Goal: Task Accomplishment & Management: Complete application form

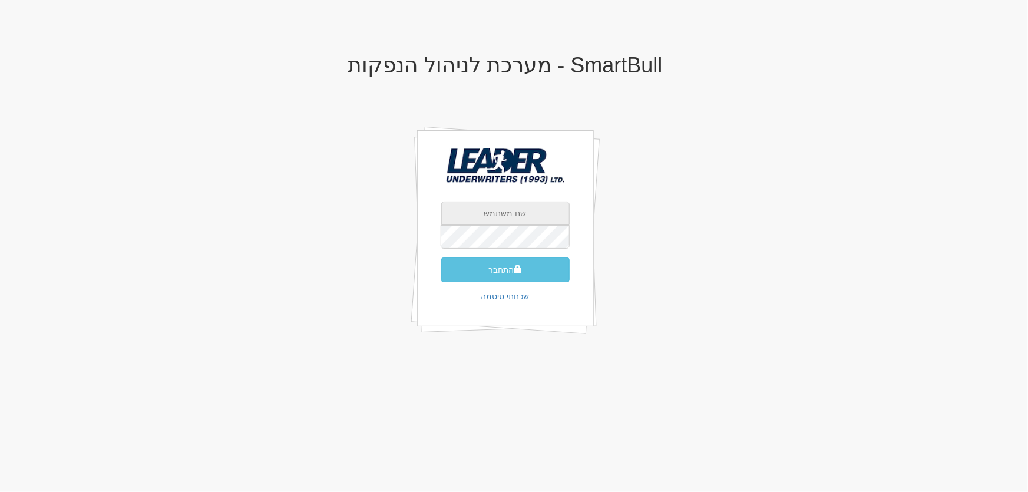
click at [516, 214] on input "text" at bounding box center [505, 213] width 128 height 24
type input "[EMAIL_ADDRESS][DOMAIN_NAME]"
drag, startPoint x: 488, startPoint y: 268, endPoint x: 495, endPoint y: 270, distance: 7.9
click at [491, 267] on button "התחבר" at bounding box center [505, 269] width 128 height 25
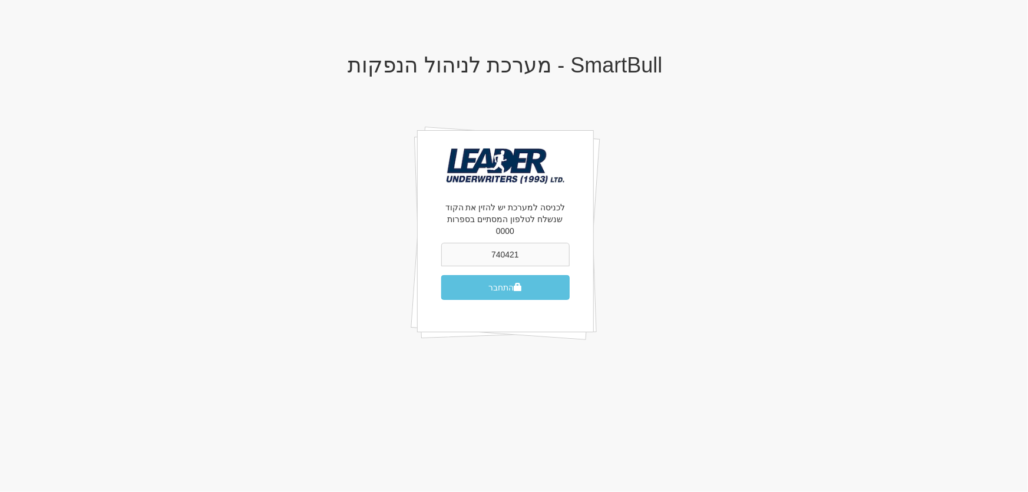
type input "740421"
click at [441, 275] on button "התחבר" at bounding box center [505, 287] width 128 height 25
click at [502, 276] on button "התחבר" at bounding box center [505, 287] width 128 height 25
type input "452863"
click at [514, 283] on span "submit" at bounding box center [517, 287] width 8 height 8
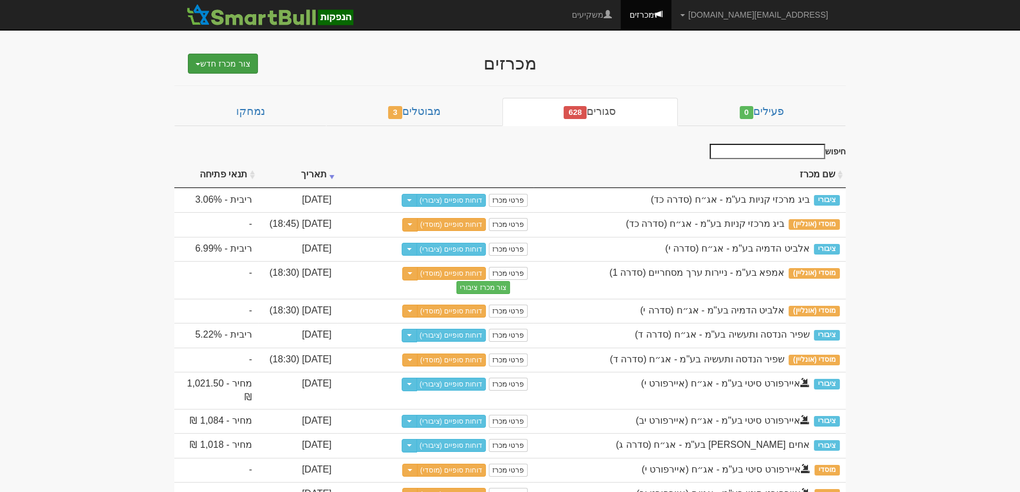
click at [217, 59] on button "צור מכרז חדש" at bounding box center [223, 64] width 70 height 20
click at [236, 85] on link "מוסדי" at bounding box center [192, 85] width 129 height 15
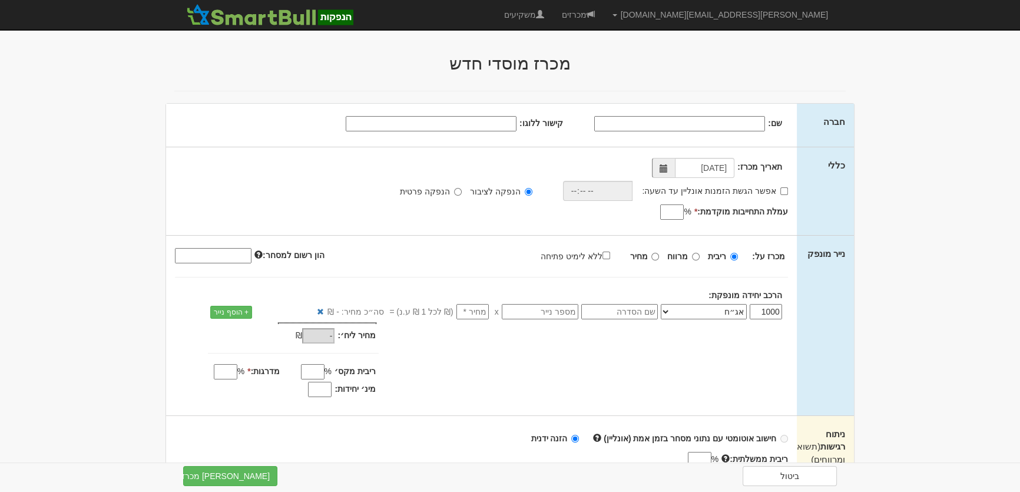
click at [760, 121] on input "שם:" at bounding box center [679, 123] width 171 height 15
type input "בנק הפועלים בעמ"
drag, startPoint x: 493, startPoint y: 124, endPoint x: 506, endPoint y: 112, distance: 17.1
click at [493, 124] on input "קישור ללוגו:" at bounding box center [431, 123] width 171 height 15
paste input "https://bizmax.co.il/wp-content/uploads/2020/12/%D7%91%D7%A0%D7%A7-%D7%94%D7%A4…"
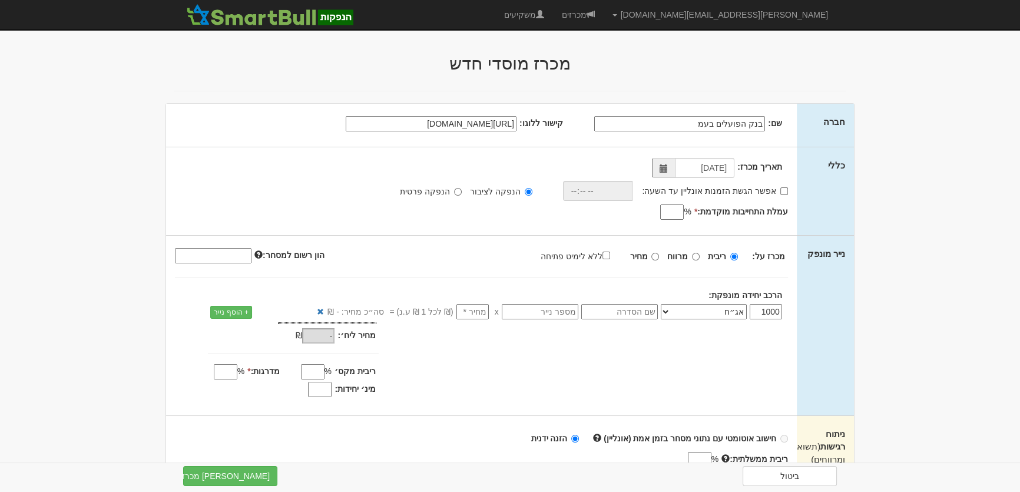
scroll to position [0, -399]
click at [664, 169] on span at bounding box center [664, 168] width 8 height 8
type input "https://bizmax.co.il/wp-content/uploads/2020/12/%D7%91%D7%A0%D7%A7-%D7%94%D7%A4…"
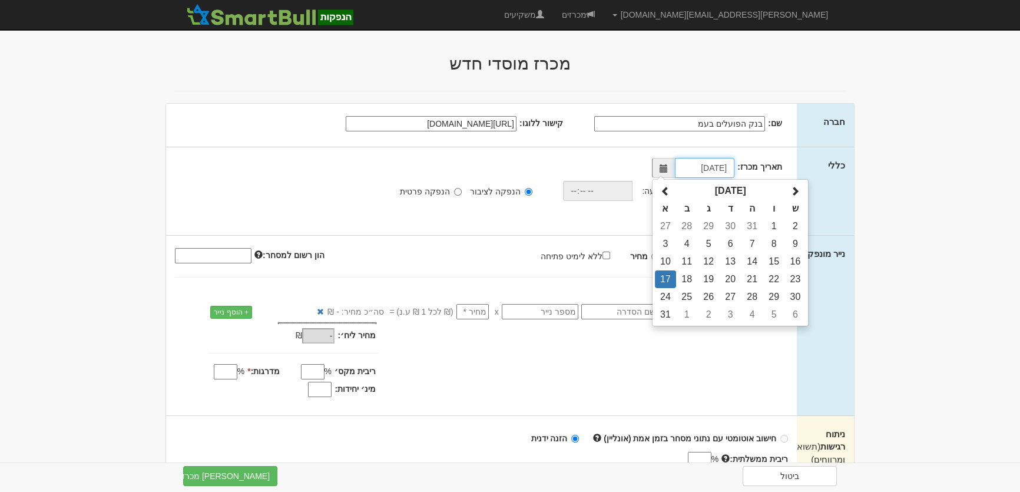
click at [684, 276] on td "18" at bounding box center [687, 279] width 22 height 18
type input "18/08/2025"
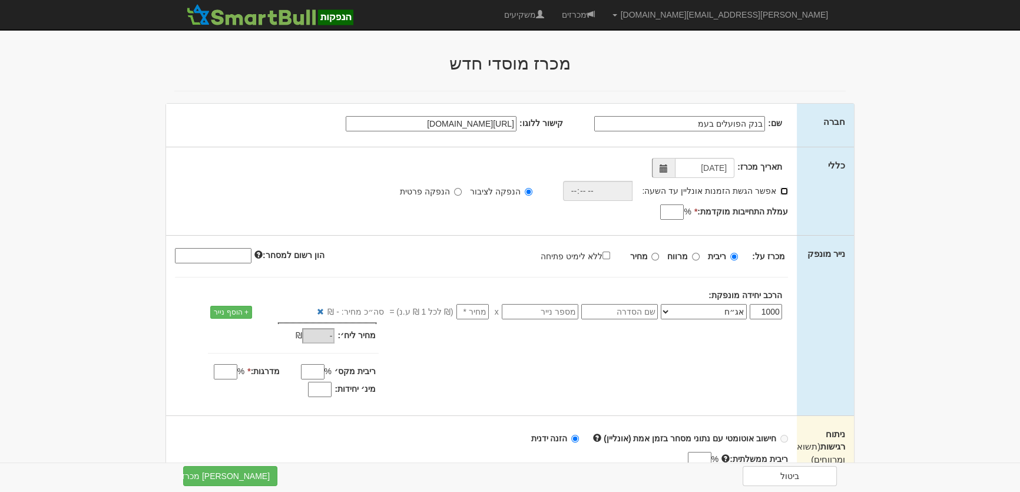
click at [787, 188] on input "אפשר הגשת הזמנות אונליין עד השעה:" at bounding box center [784, 191] width 8 height 8
checkbox input "true"
click at [582, 188] on input "time" at bounding box center [594, 191] width 70 height 20
type input "18:30"
click at [677, 211] on input "עמלת התחייבות מוקדמת: *" at bounding box center [672, 211] width 24 height 15
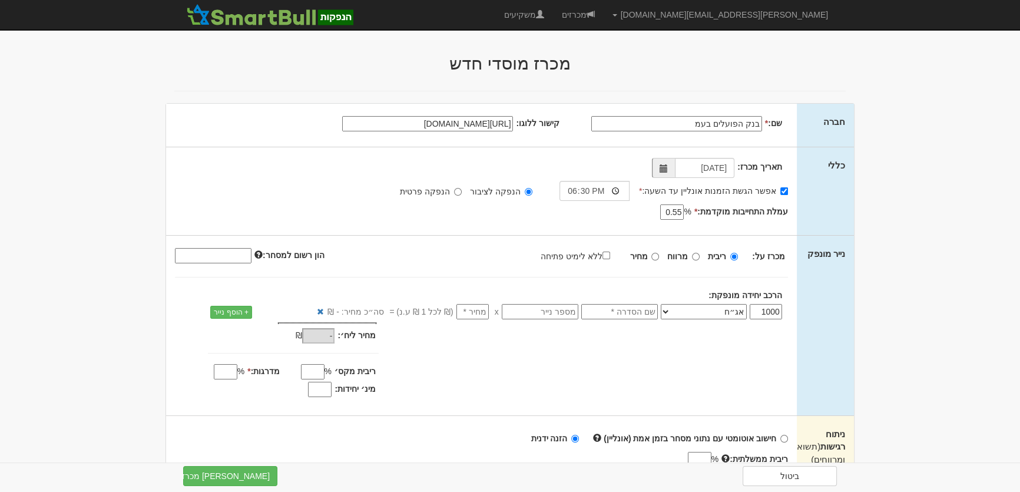
type input "0.55"
click at [714, 312] on select "אג״ח אג״ח להמרה מניות כתבי אופציה ניירות ערך מסחריים אופציות רכש כתבי התחייבות …" at bounding box center [704, 311] width 86 height 15
select select "כתבי התחייבות נדחים"
click at [663, 304] on select "אג״ח אג״ח להמרה מניות כתבי אופציה ניירות ערך מסחריים אופציות רכש כתבי התחייבות …" at bounding box center [704, 311] width 86 height 15
click at [648, 312] on input "text" at bounding box center [619, 311] width 77 height 15
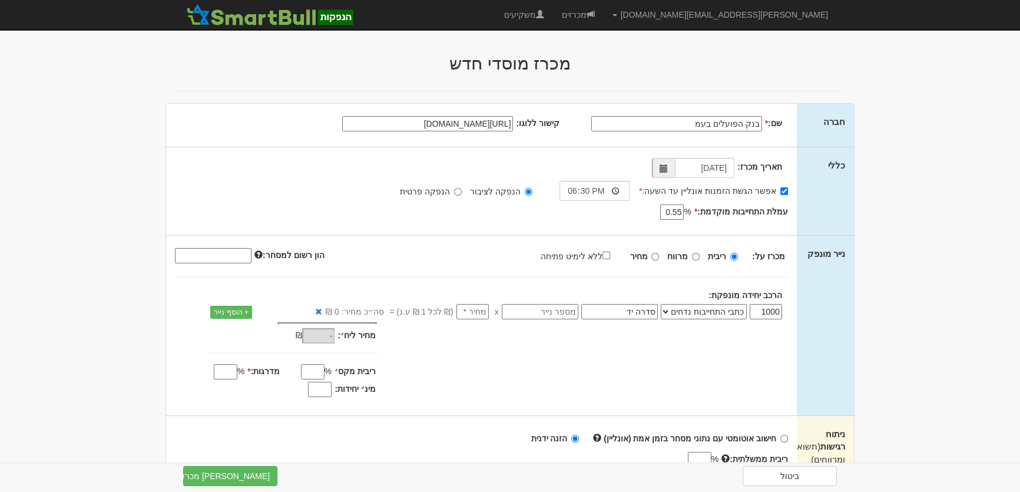
type input "סדרה יד"
drag, startPoint x: 610, startPoint y: 254, endPoint x: 599, endPoint y: 276, distance: 24.2
click at [610, 253] on input "ללא לימיט פתיחה" at bounding box center [606, 255] width 8 height 8
checkbox input "true"
click at [223, 372] on input "מדרגות: *" at bounding box center [226, 371] width 24 height 15
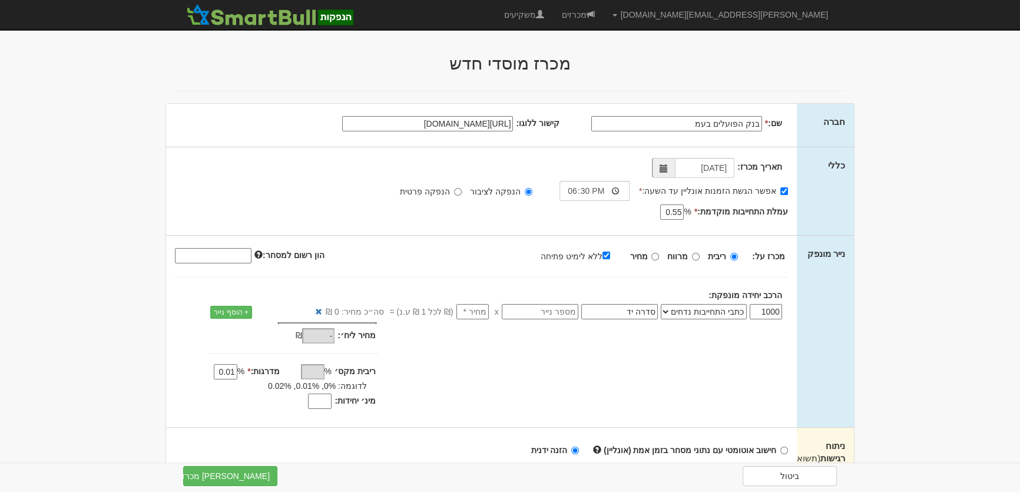
type input "0.01"
click at [320, 401] on input "מינ׳ יחידות:" at bounding box center [320, 400] width 24 height 15
type input "800"
click at [478, 314] on input "number" at bounding box center [472, 311] width 32 height 15
type input "1"
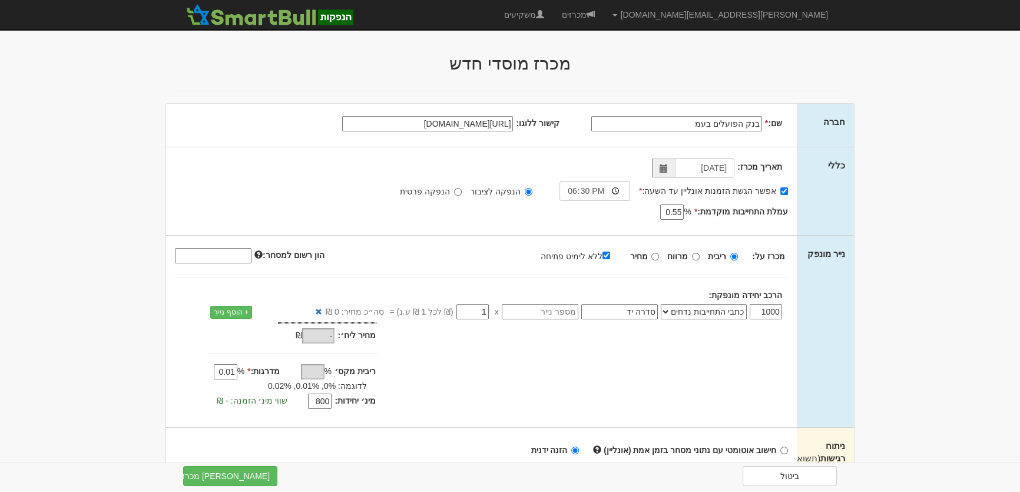
type input "1,000"
type input "1"
click at [618, 377] on div "מחיר מינ׳: 1,000 ₪ * %" at bounding box center [481, 367] width 631 height 90
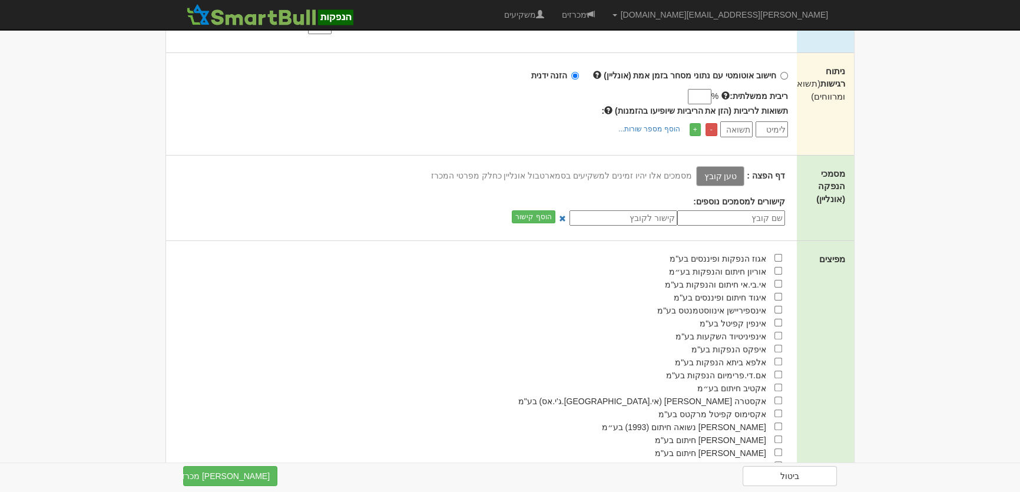
scroll to position [642, 0]
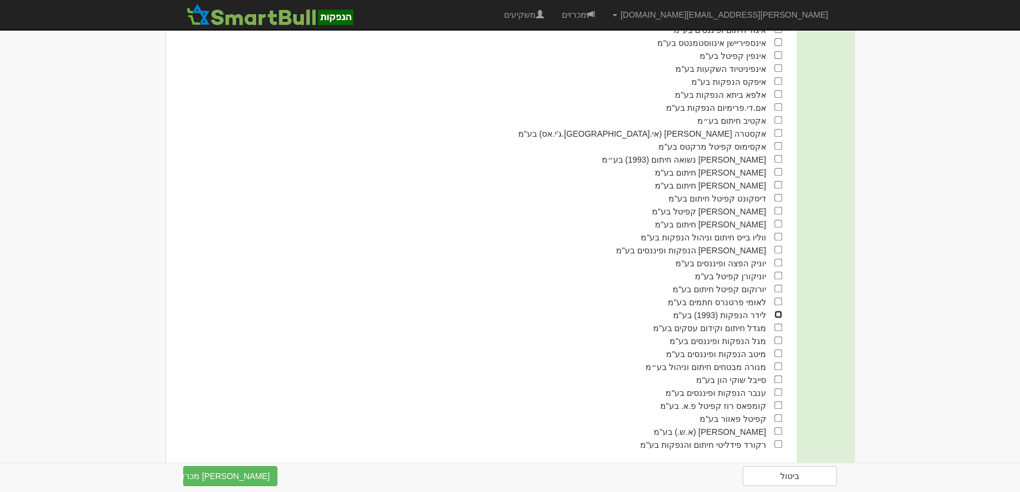
click at [777, 318] on input "checkbox" at bounding box center [778, 314] width 8 height 8
checkbox input "true"
click at [780, 174] on input "checkbox" at bounding box center [778, 172] width 8 height 8
checkbox input "true"
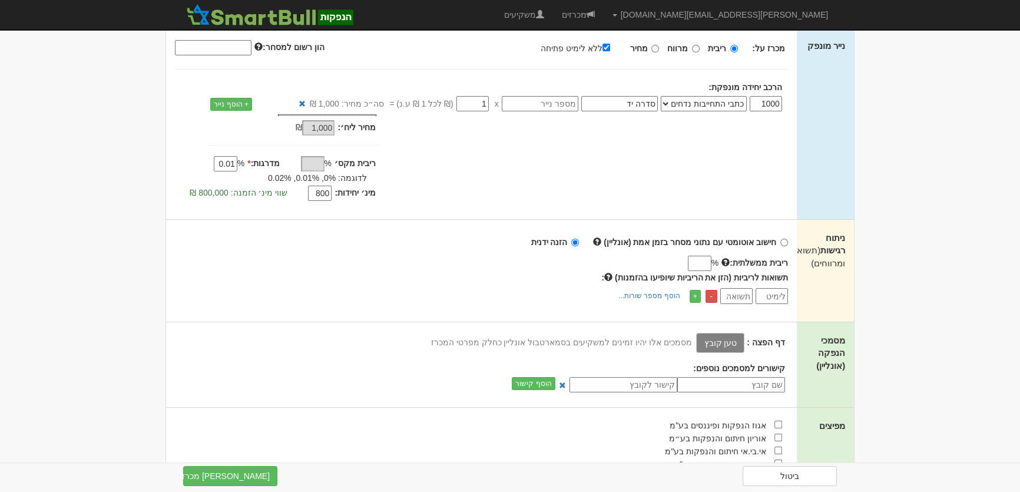
scroll to position [214, 0]
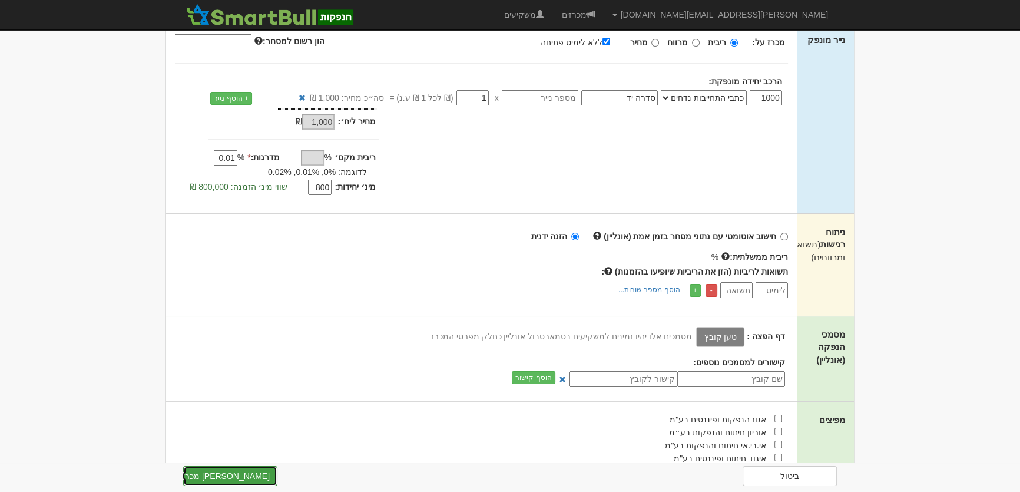
click at [231, 476] on button "צור מכרז" at bounding box center [230, 476] width 94 height 20
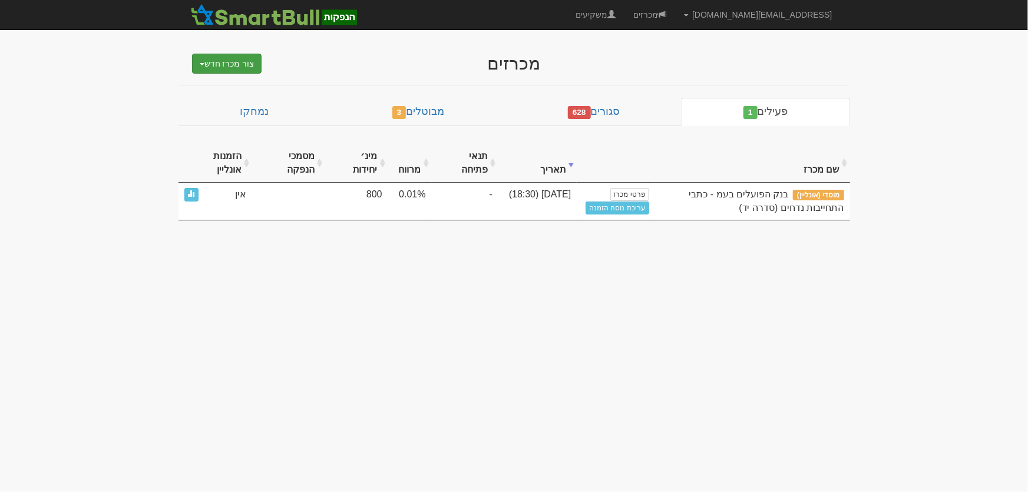
click at [224, 62] on button "צור מכרז חדש" at bounding box center [227, 64] width 70 height 20
click at [231, 80] on link "מוסדי" at bounding box center [196, 85] width 129 height 15
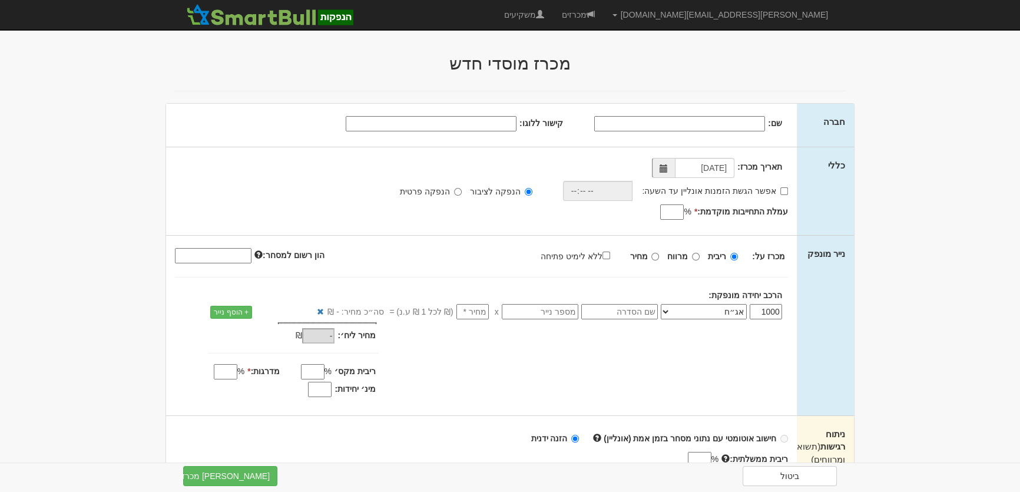
click at [720, 125] on input "שם:" at bounding box center [679, 123] width 171 height 15
type input "בנק הפועלים בעמ"
click at [506, 124] on input "קישור ללוגו:" at bounding box center [431, 123] width 171 height 15
paste input "https://bizmax.co.il/wp-content/uploads/2020/12/%D7%91%D7%A0%D7%A7-%D7%94%D7%A4…"
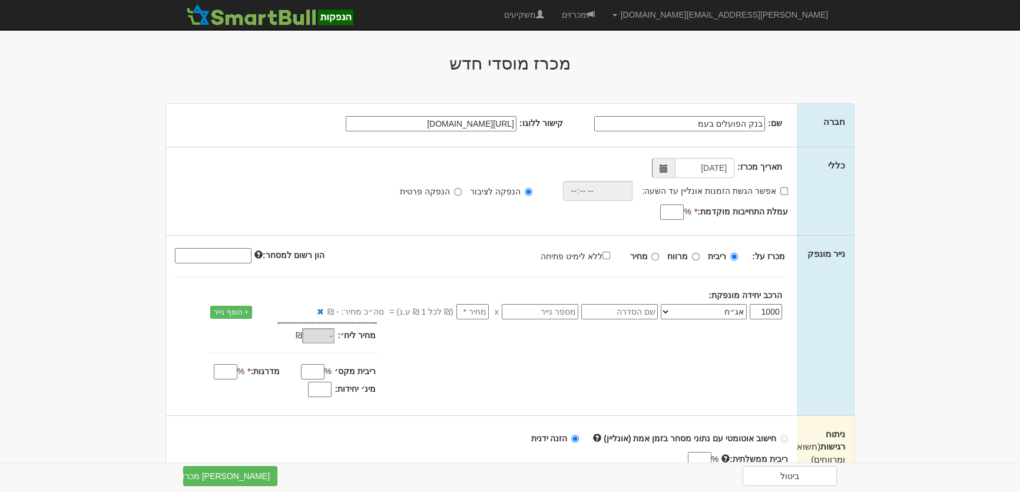
click at [665, 165] on span at bounding box center [664, 168] width 8 height 8
type input "https://bizmax.co.il/wp-content/uploads/2020/12/%D7%91%D7%A0%D7%A7-%D7%94%D7%A4…"
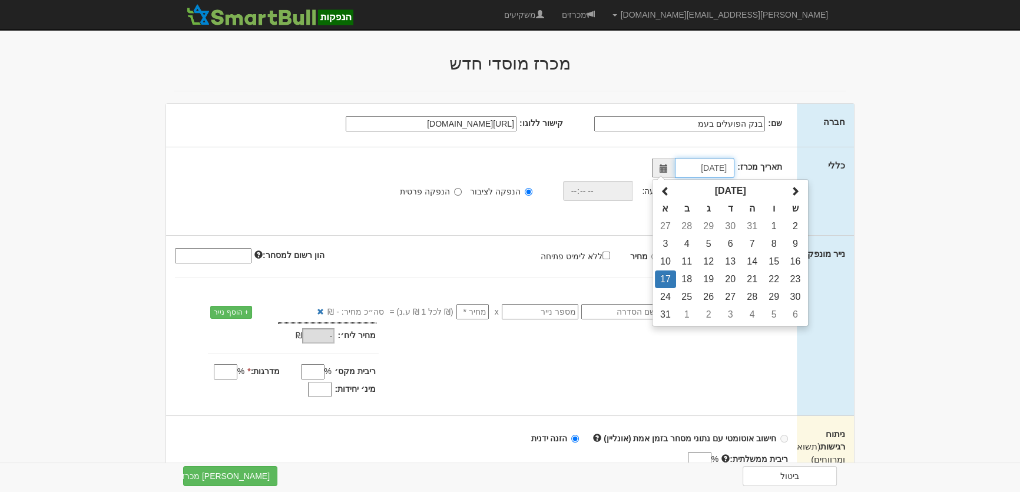
scroll to position [0, 0]
click at [694, 276] on td "18" at bounding box center [687, 279] width 22 height 18
type input "18/08/2025"
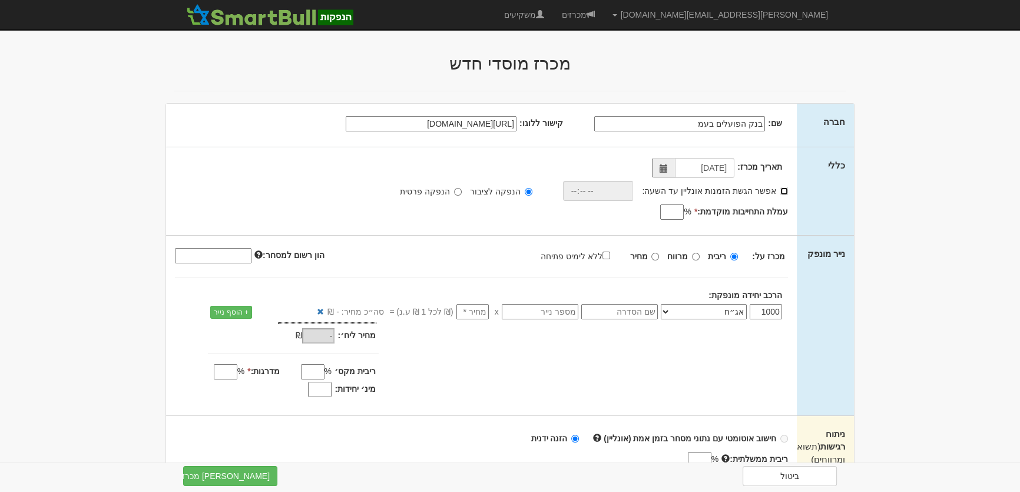
click at [784, 189] on input "אפשר הגשת הזמנות אונליין עד השעה:" at bounding box center [784, 191] width 8 height 8
checkbox input "true"
click at [569, 187] on input "time" at bounding box center [594, 191] width 70 height 20
type input "18:30"
click at [675, 212] on input "עמלת התחייבות מוקדמת: *" at bounding box center [672, 211] width 24 height 15
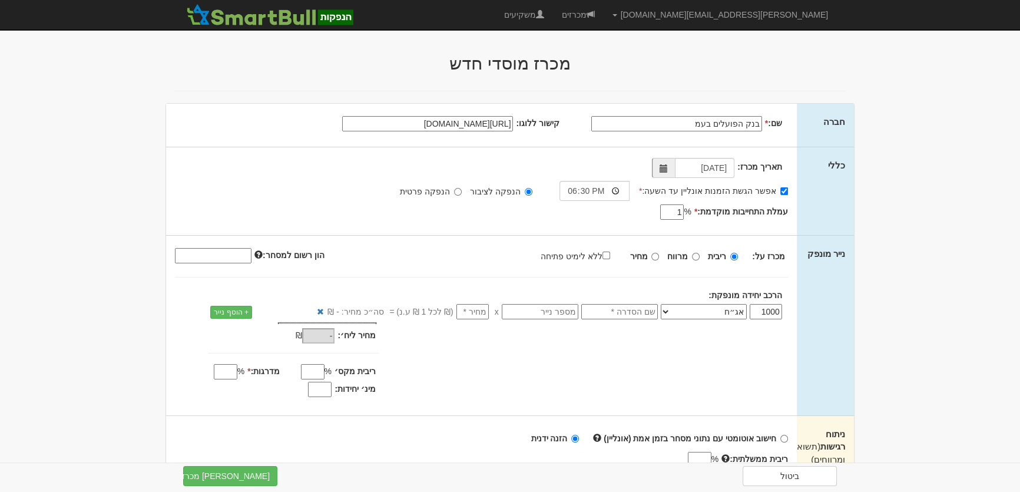
type input "1"
click at [610, 253] on input "ללא לימיט פתיחה" at bounding box center [606, 255] width 8 height 8
checkbox input "true"
click at [718, 310] on select "אג״ח אג״ח להמרה מניות כתבי אופציה ניירות ערך מסחריים אופציות רכש כתבי התחייבות …" at bounding box center [704, 311] width 86 height 15
select select "כתבי התחייבות נדחים"
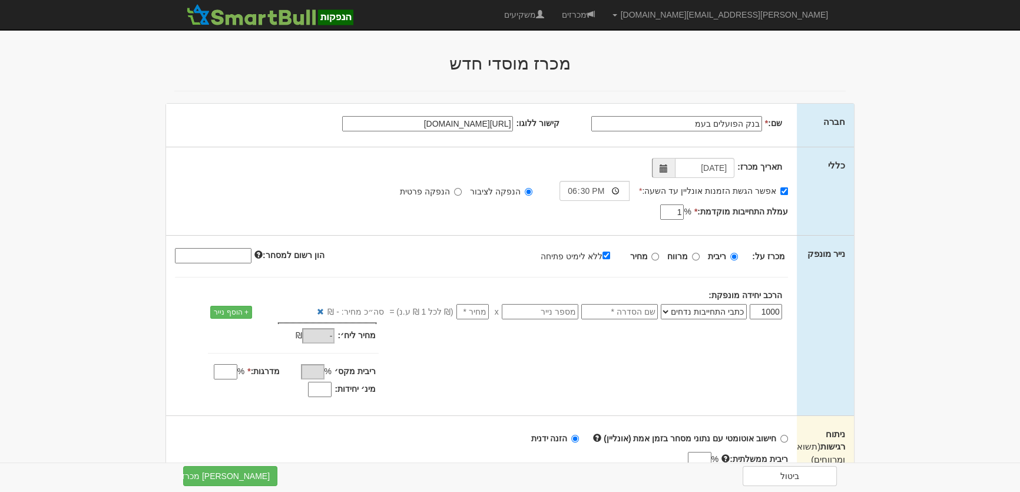
click at [663, 304] on select "אג״ח אג״ח להמרה מניות כתבי אופציה ניירות ערך מסחריים אופציות רכש כתבי התחייבות …" at bounding box center [704, 311] width 86 height 15
click at [641, 313] on input "text" at bounding box center [619, 311] width 77 height 15
type input "סדרה טו"
click at [463, 307] on input "number" at bounding box center [472, 311] width 32 height 15
type input "1"
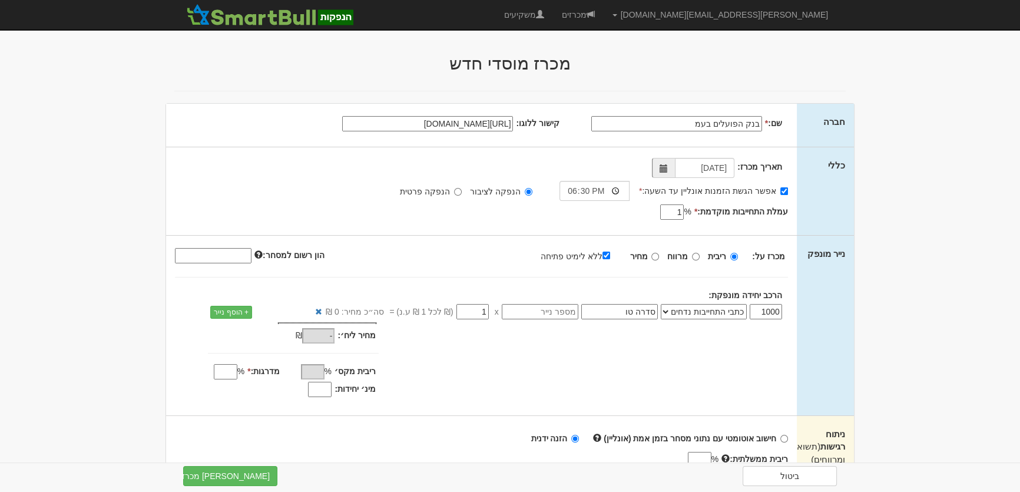
type input "1,000"
type input "1"
click at [218, 362] on div "מחיר מינ׳: 1,000 ₪ *" at bounding box center [266, 353] width 218 height 54
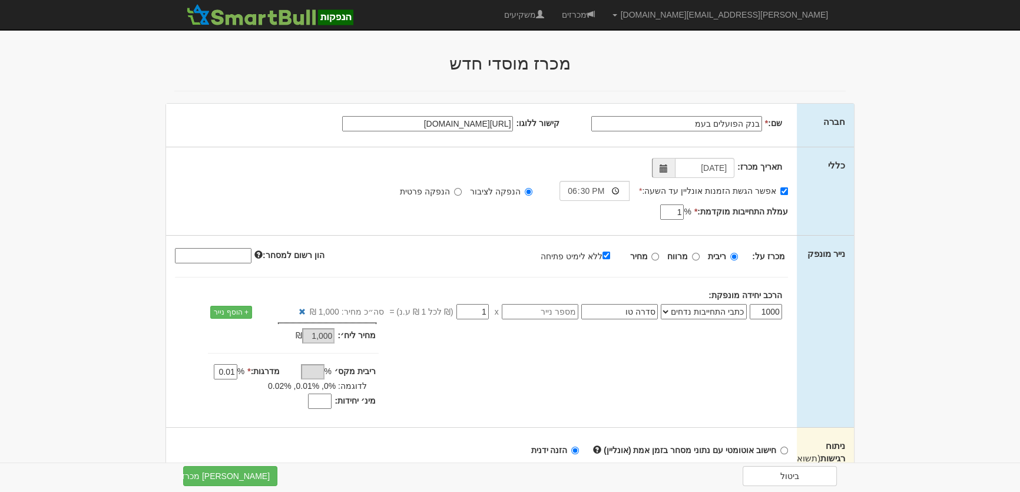
type input "0.01"
click at [329, 402] on input "מינ׳ יחידות:" at bounding box center [320, 400] width 24 height 15
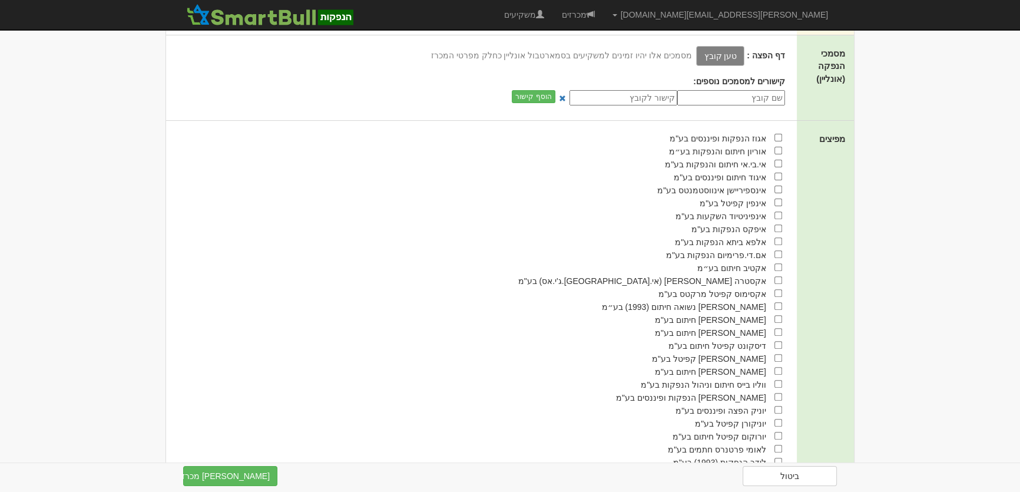
scroll to position [589, 0]
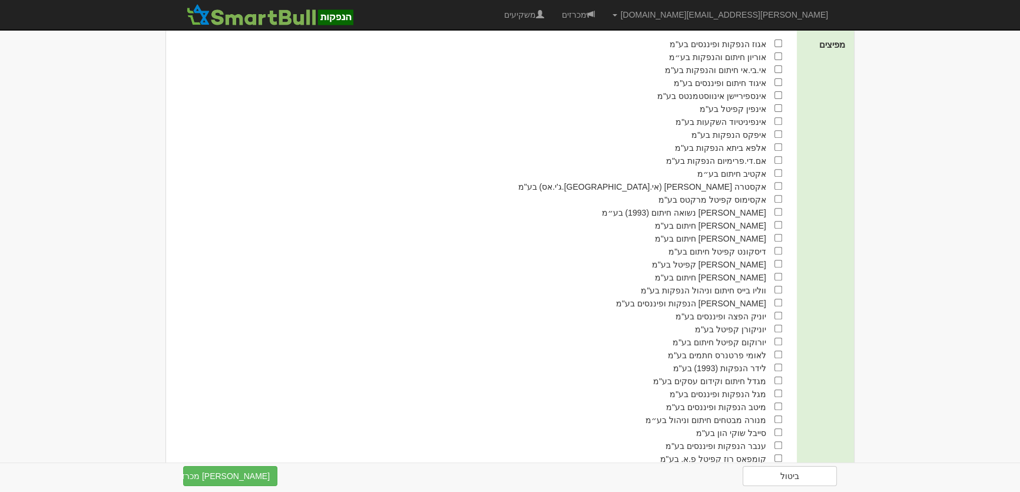
type input "800"
click at [777, 371] on input "checkbox" at bounding box center [778, 367] width 8 height 8
checkbox input "true"
drag, startPoint x: 778, startPoint y: 226, endPoint x: 735, endPoint y: 253, distance: 50.3
click at [778, 226] on input "checkbox" at bounding box center [778, 225] width 8 height 8
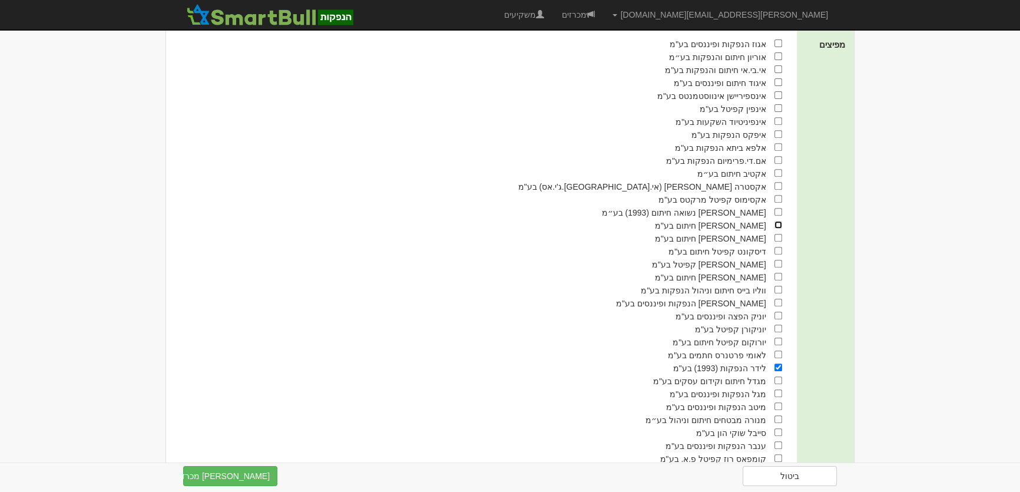
checkbox input "true"
click at [230, 475] on button "צור מכרז" at bounding box center [230, 476] width 94 height 20
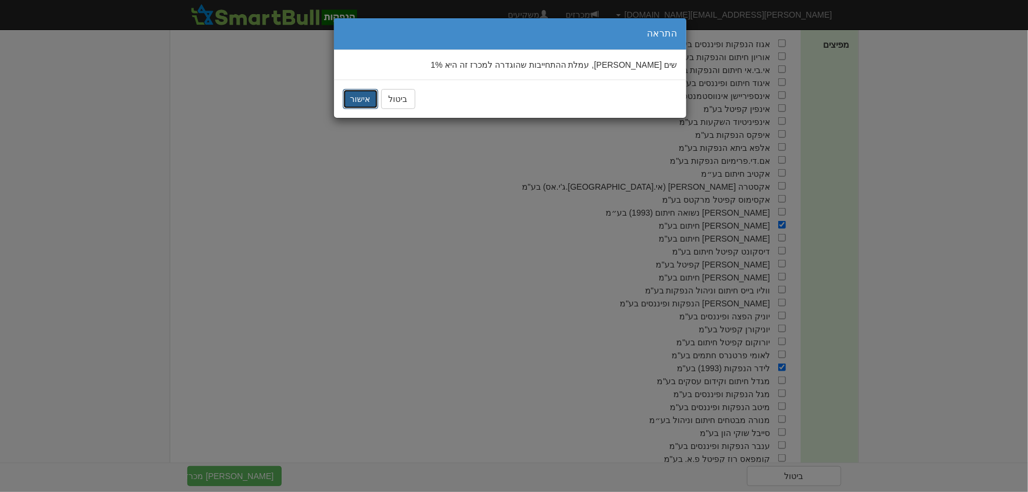
click at [349, 100] on button "אישור" at bounding box center [360, 99] width 35 height 20
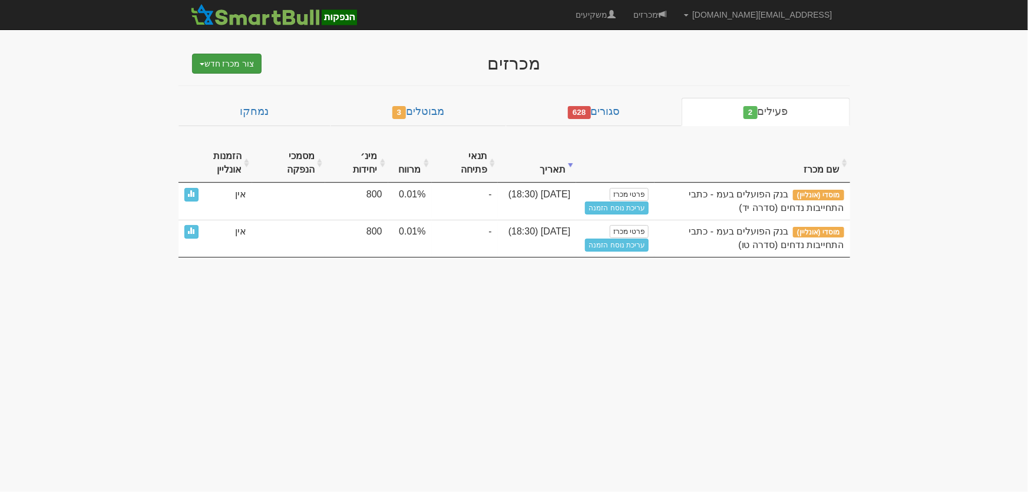
click at [231, 68] on button "צור מכרז חדש" at bounding box center [227, 64] width 70 height 20
click at [231, 82] on link "מוסדי" at bounding box center [196, 85] width 129 height 15
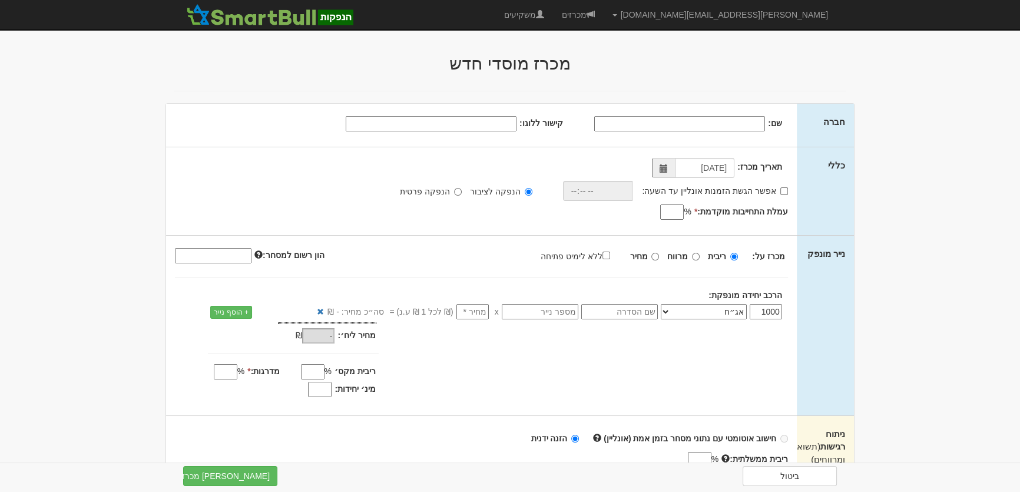
click at [738, 122] on input "שם:" at bounding box center [679, 123] width 171 height 15
type input "בנק הפועלים בעמ"
click at [498, 125] on input "קישור ללוגו:" at bounding box center [431, 123] width 171 height 15
paste input "https://bizmax.co.il/wp-content/uploads/2020/12/%D7%91%D7%A0%D7%A7-%D7%94%D7%A4…"
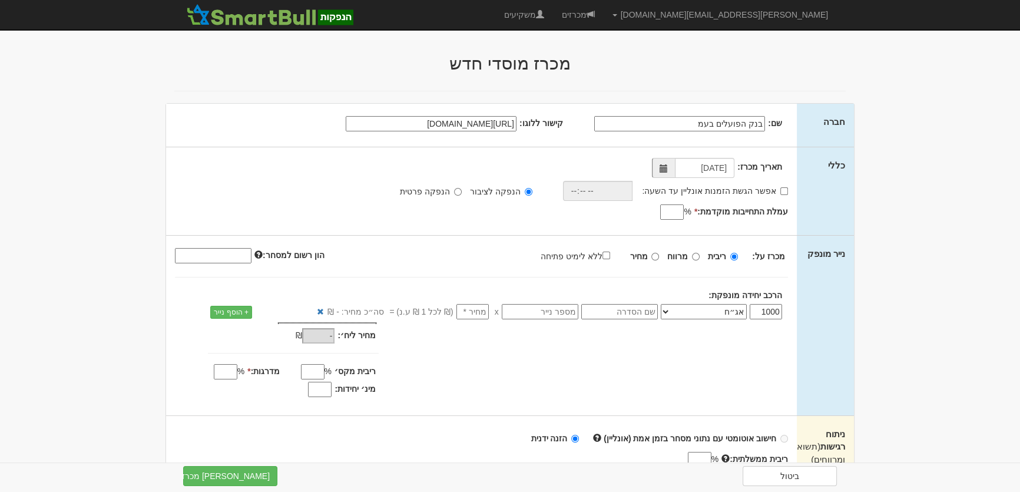
click at [664, 167] on span at bounding box center [664, 168] width 8 height 8
type input "https://bizmax.co.il/wp-content/uploads/2020/12/%D7%91%D7%A0%D7%A7-%D7%94%D7%A4…"
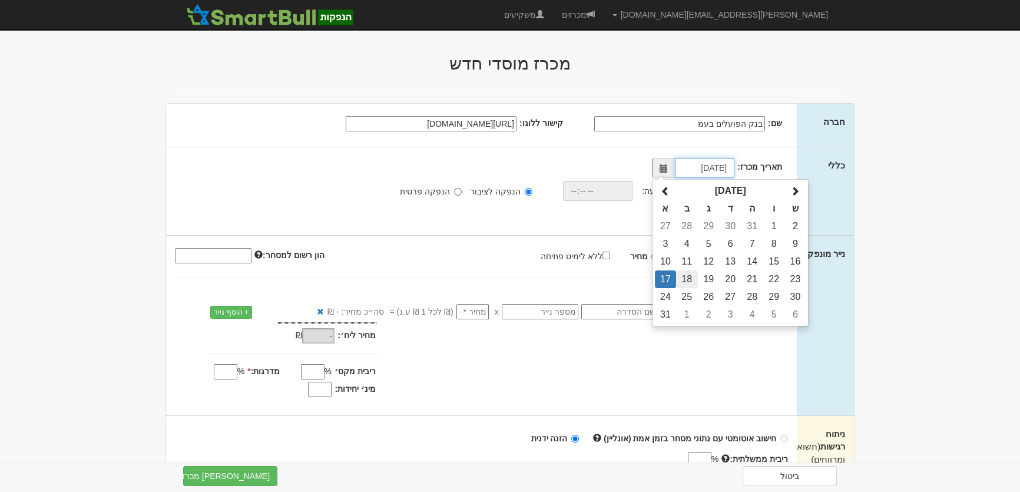
click at [685, 274] on td "18" at bounding box center [687, 279] width 22 height 18
type input "18/08/2025"
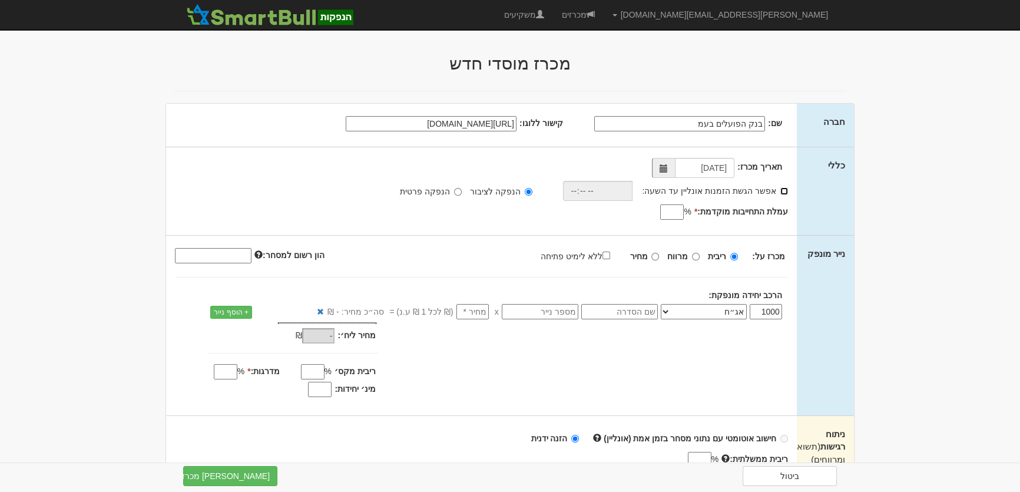
click at [784, 190] on input "אפשר הגשת הזמנות אונליין עד השעה:" at bounding box center [784, 191] width 8 height 8
checkbox input "true"
click at [577, 188] on input "time" at bounding box center [594, 191] width 70 height 20
type input "18:30"
click at [673, 211] on input "עמלת התחייבות מוקדמת: *" at bounding box center [672, 211] width 24 height 15
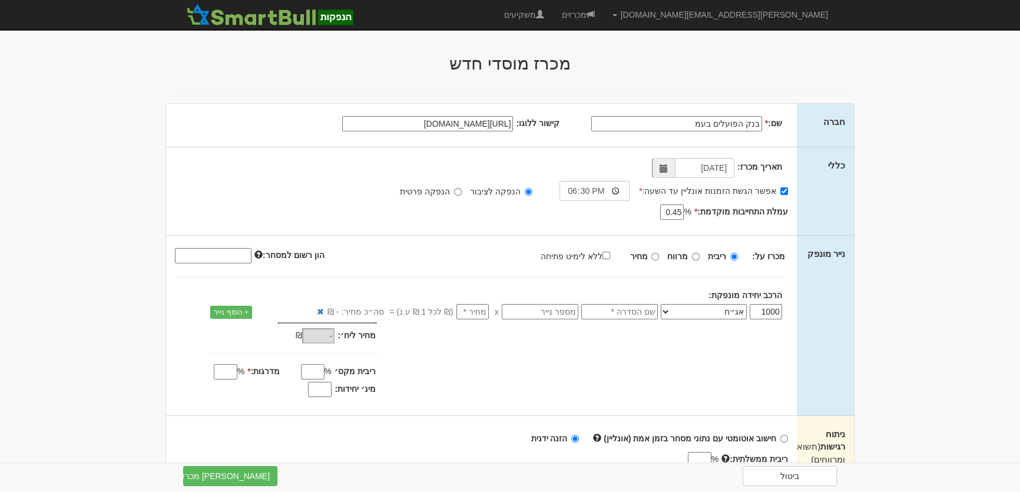
type input "0.45"
click at [608, 253] on input "ללא לימיט פתיחה" at bounding box center [606, 255] width 8 height 8
checkbox input "true"
click at [624, 309] on input "text" at bounding box center [619, 311] width 77 height 15
type input "סדרה 204"
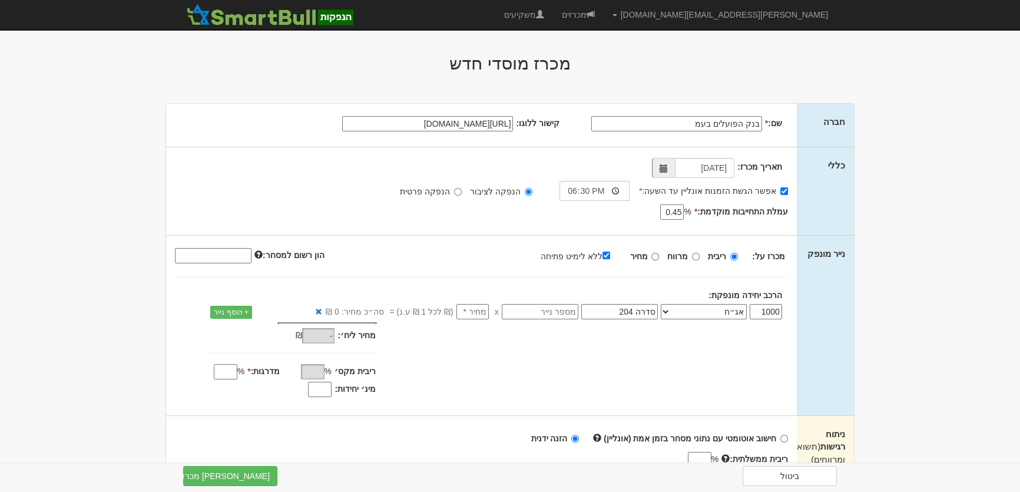
click at [481, 313] on input "number" at bounding box center [472, 311] width 32 height 15
type input "1"
type input "1,000"
type input "1"
click at [223, 373] on input "מדרגות: *" at bounding box center [226, 371] width 24 height 15
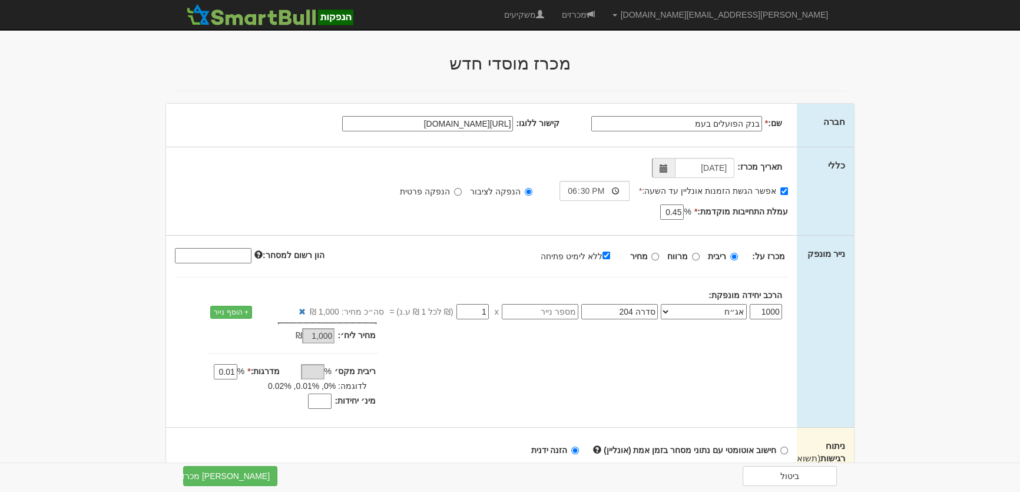
type input "0.01"
click at [324, 400] on input "מינ׳ יחידות:" at bounding box center [320, 400] width 24 height 15
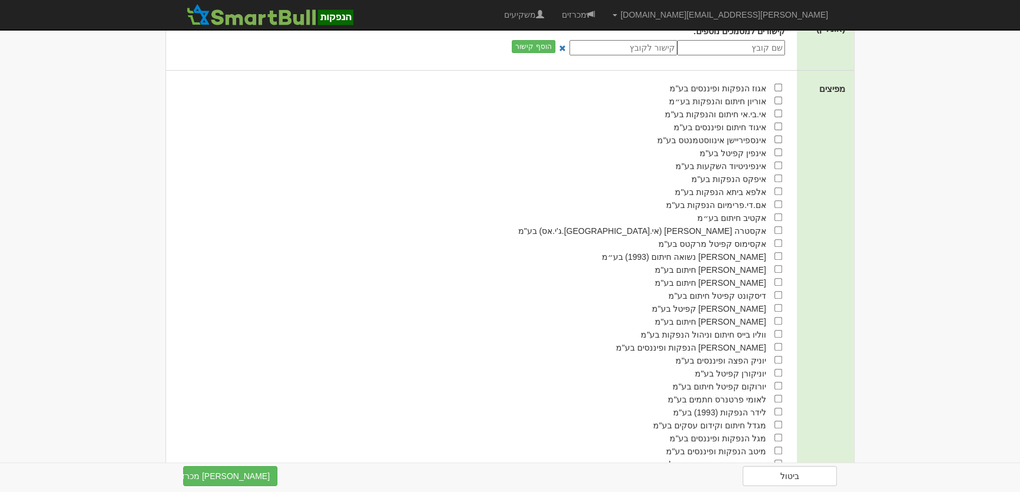
scroll to position [642, 0]
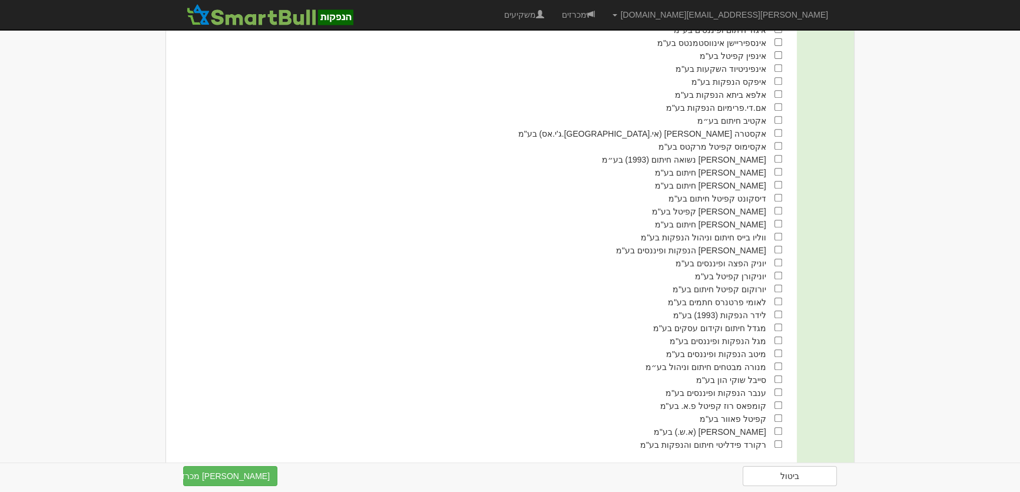
type input "800"
click at [779, 318] on input "checkbox" at bounding box center [778, 314] width 8 height 8
checkbox input "true"
drag, startPoint x: 779, startPoint y: 172, endPoint x: 768, endPoint y: 177, distance: 11.6
click at [779, 171] on input "checkbox" at bounding box center [778, 172] width 8 height 8
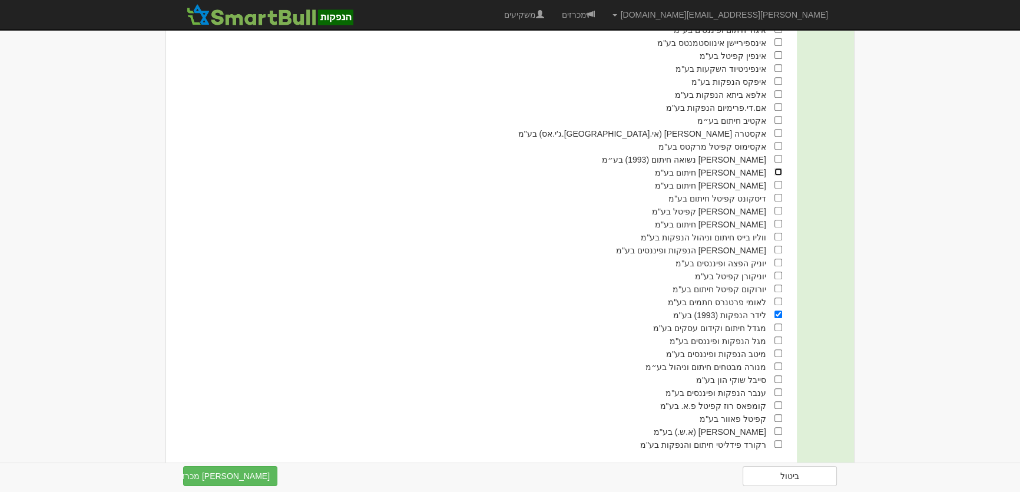
checkbox input "true"
click at [231, 479] on button "צור מכרז" at bounding box center [230, 476] width 94 height 20
